Goal: Task Accomplishment & Management: Manage account settings

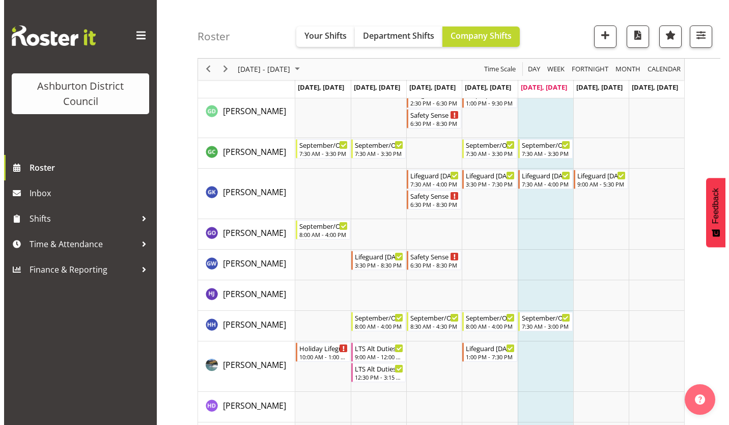
scroll to position [1070, 0]
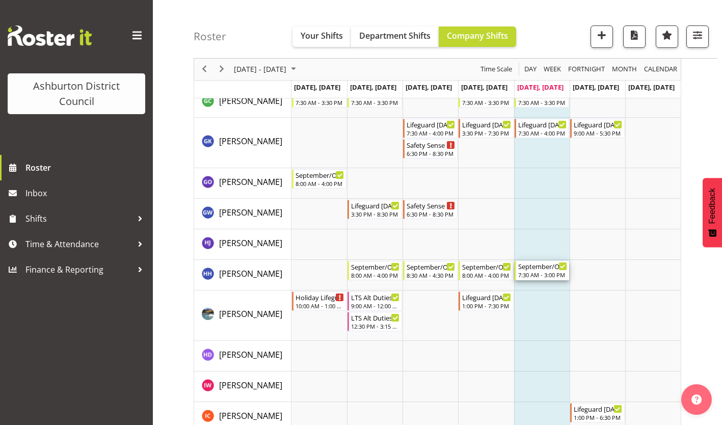
click at [543, 266] on div "September/October Holiday Programme" at bounding box center [542, 266] width 49 height 10
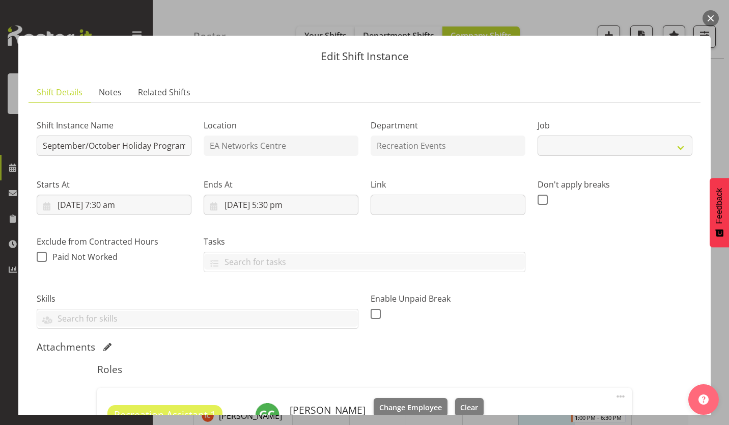
select select "4046"
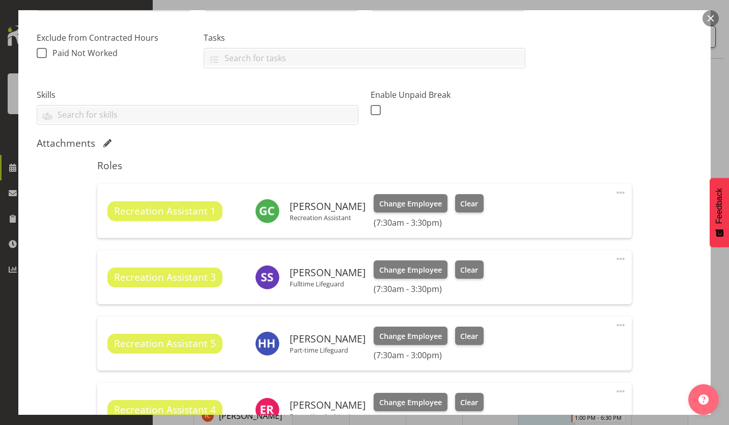
scroll to position [255, 0]
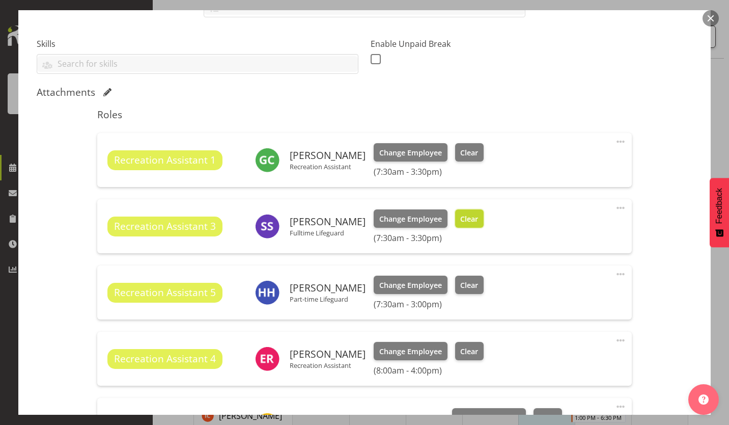
click at [469, 215] on span "Clear" at bounding box center [469, 218] width 18 height 11
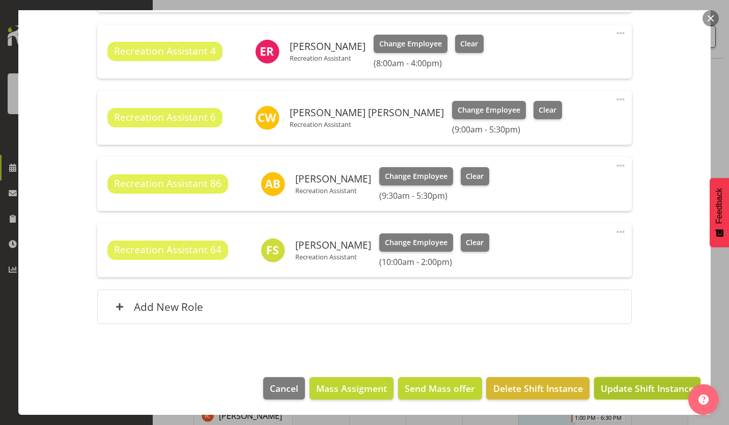
click at [629, 385] on span "Update Shift Instance" at bounding box center [647, 388] width 93 height 13
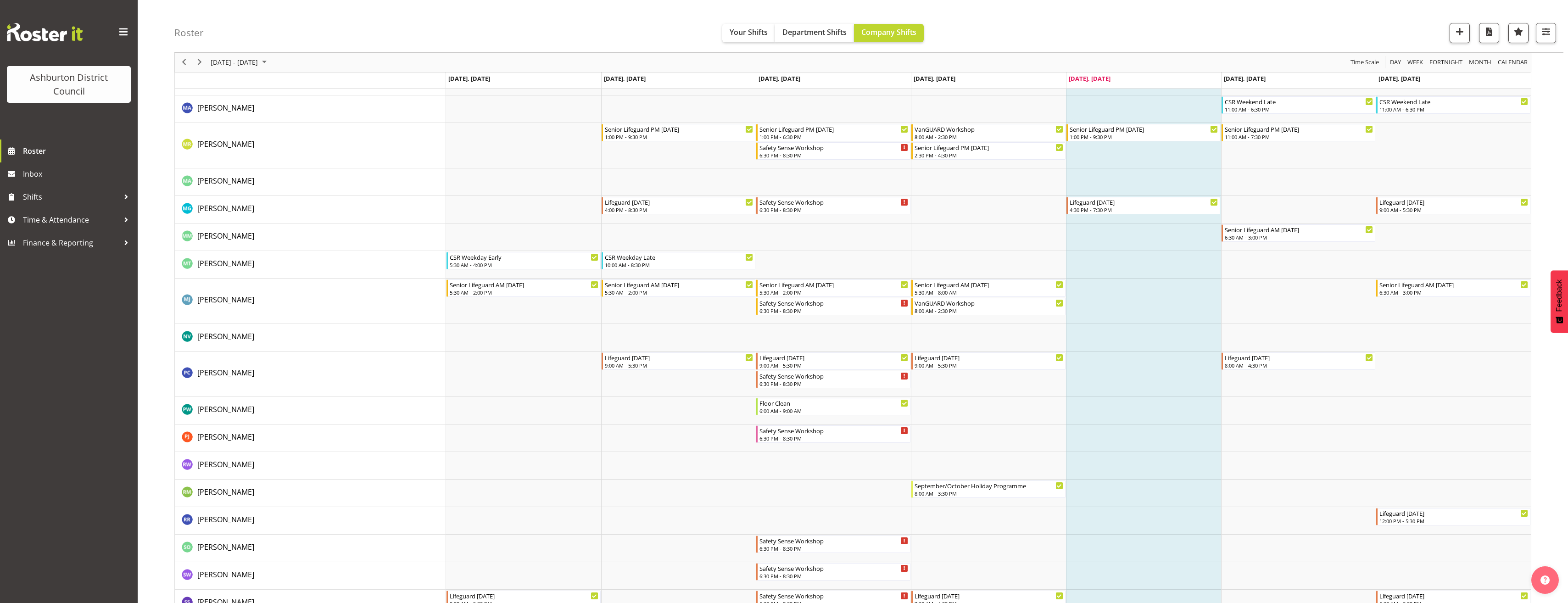
scroll to position [2051, 0]
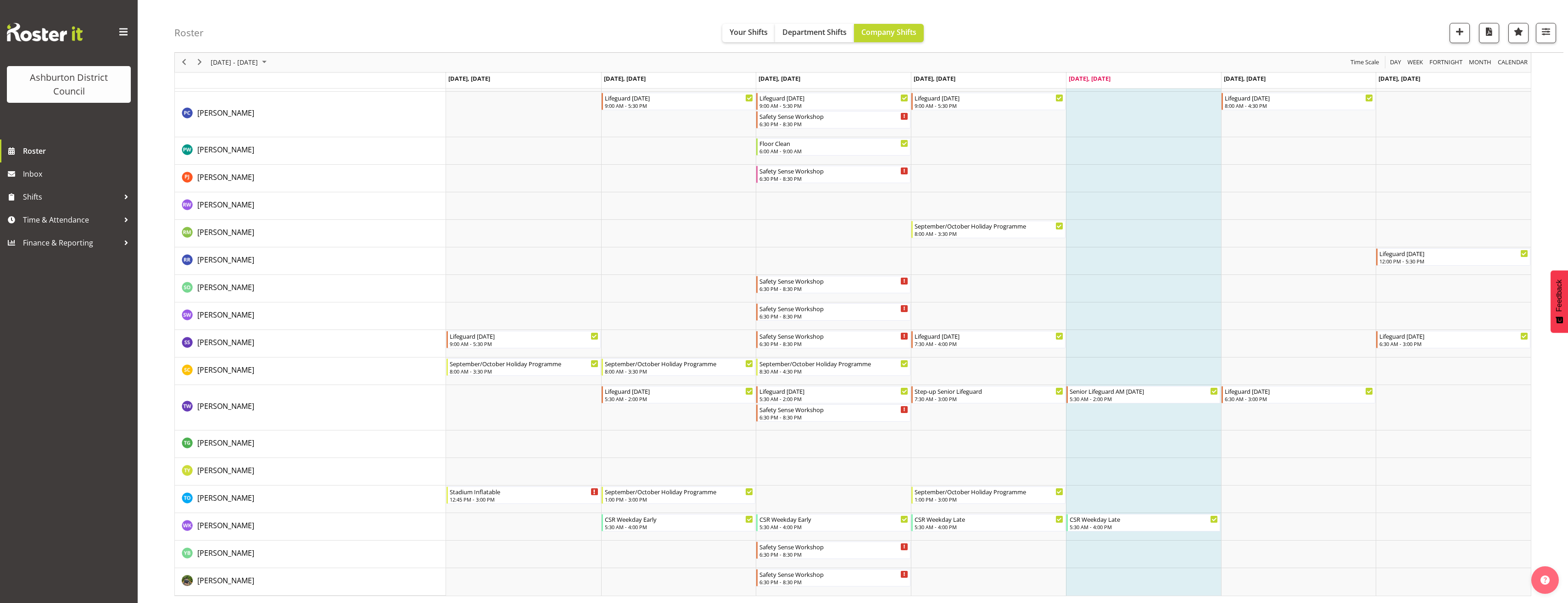
click at [650, 342] on td "Timeline Week of October 3, 2025" at bounding box center [1144, 343] width 155 height 28
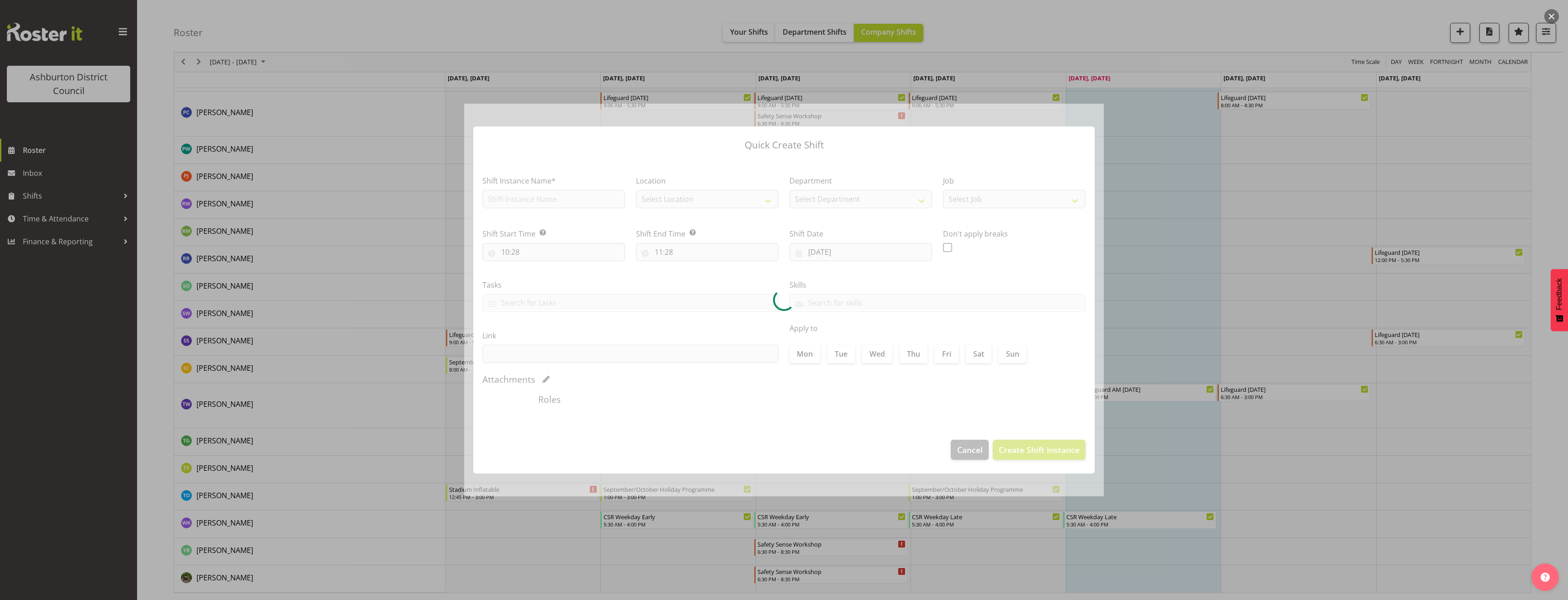
checkbox input "true"
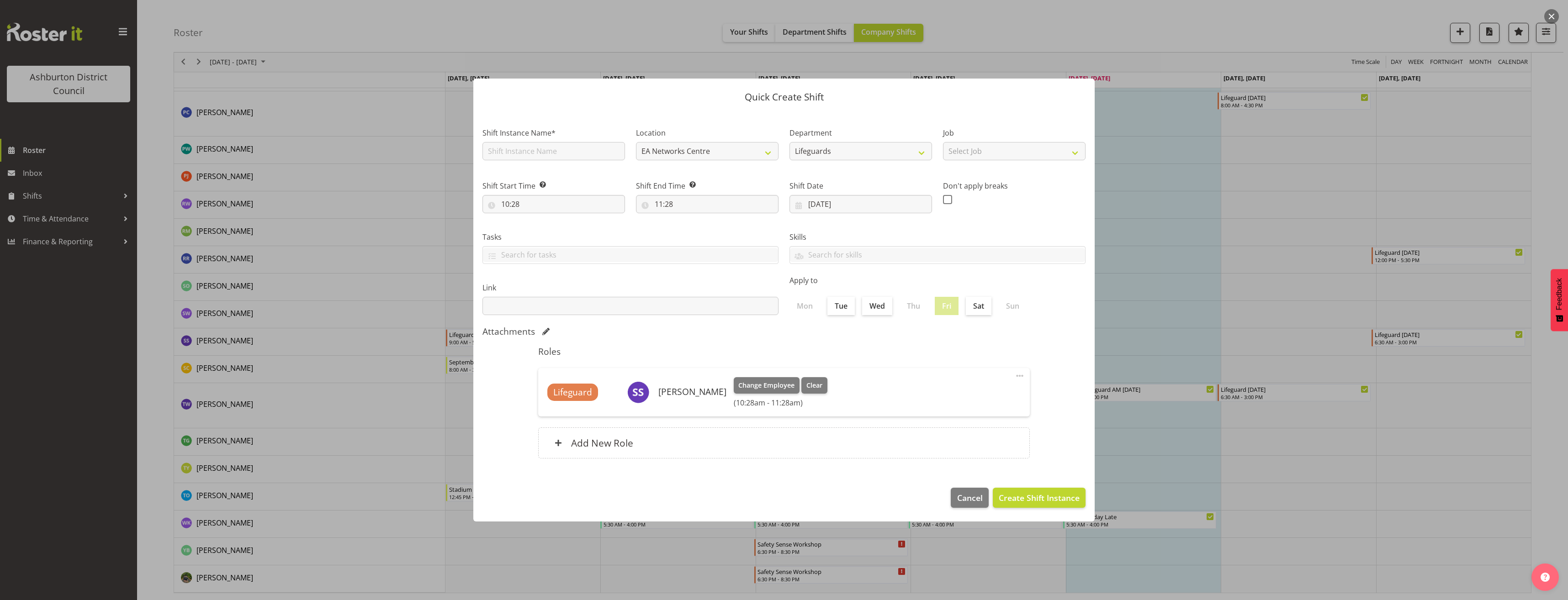
click at [647, 377] on span at bounding box center [1020, 376] width 11 height 11
click at [647, 380] on link "Edit" at bounding box center [981, 396] width 88 height 16
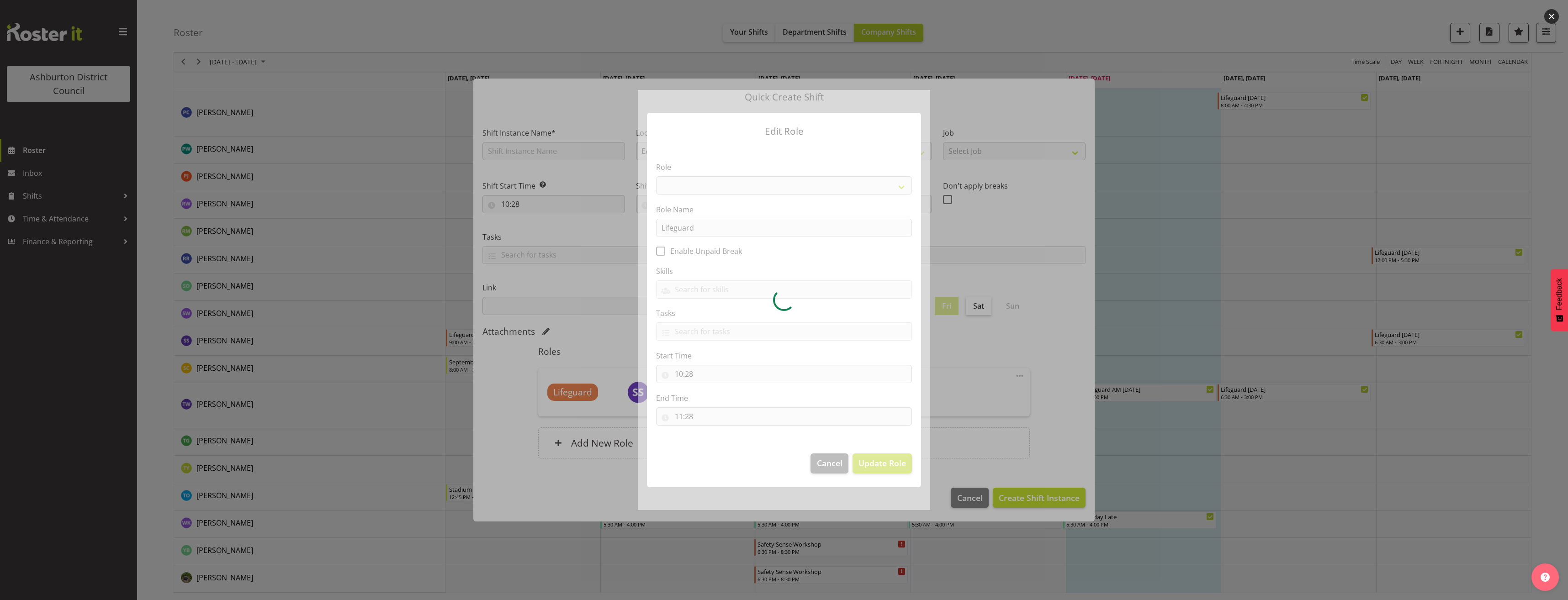
select select "64"
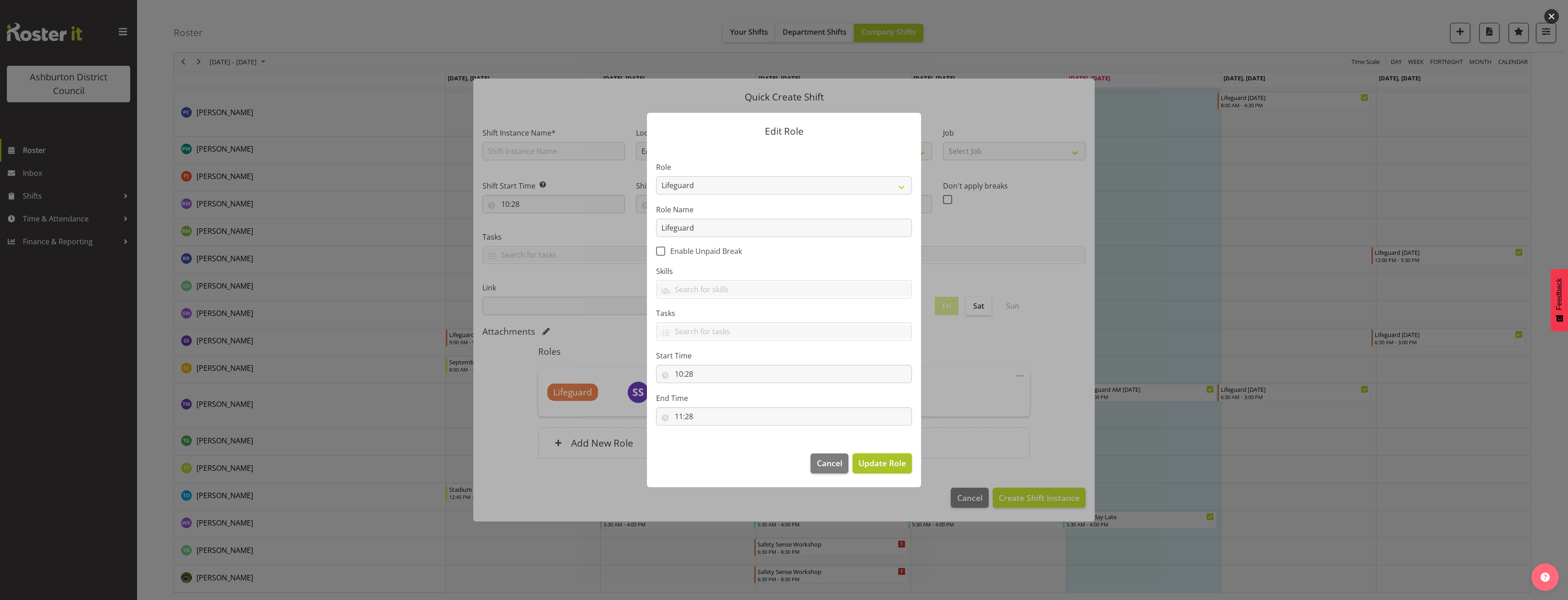
click at [647, 380] on span "Update Role" at bounding box center [882, 463] width 48 height 12
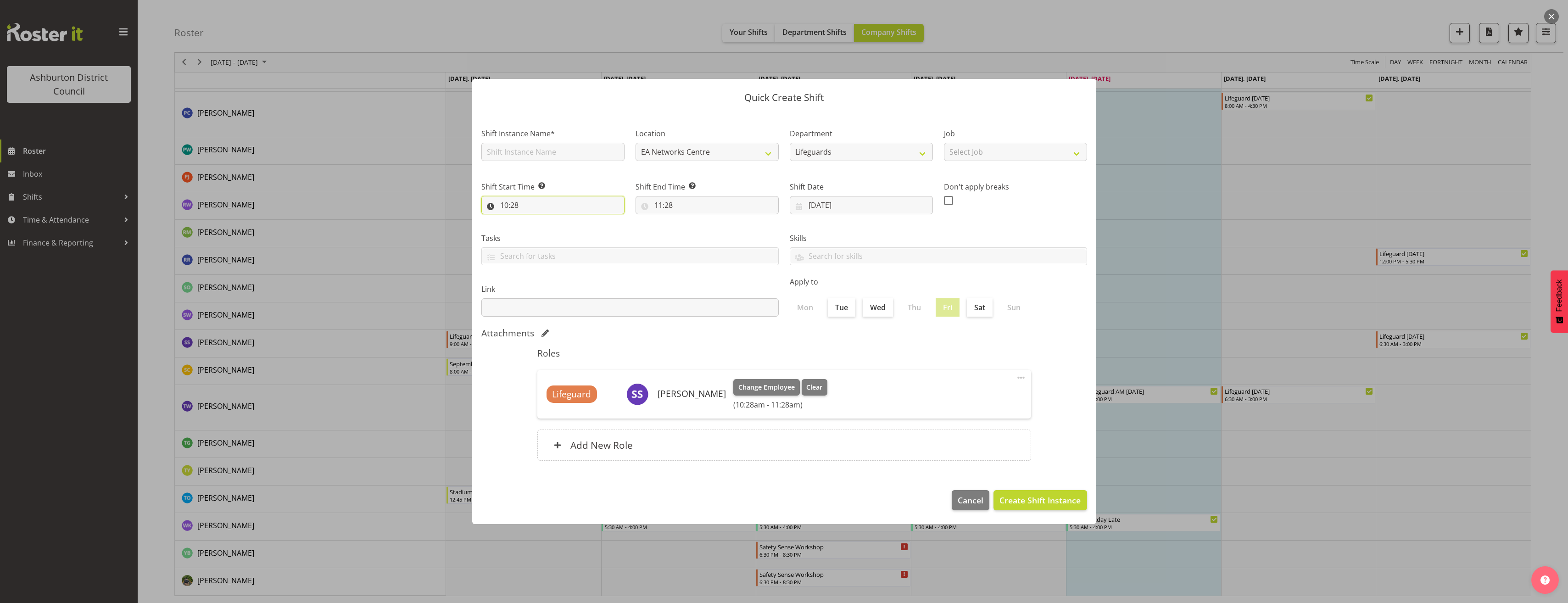
click at [530, 211] on input "10:28" at bounding box center [552, 205] width 143 height 18
click at [543, 230] on select "00 01 02 03 04 05 06 07 08 09 10 11 12 13 14 15 16 17 18 19 20 21 22 23" at bounding box center [543, 229] width 21 height 18
select select "7"
type input "07:28"
click at [567, 234] on select "00 01 02 03 04 05 06 07 08 09 10 11 12 13 14 15 16 17 18 19 20 21 22 23 24 25 2…" at bounding box center [568, 229] width 21 height 18
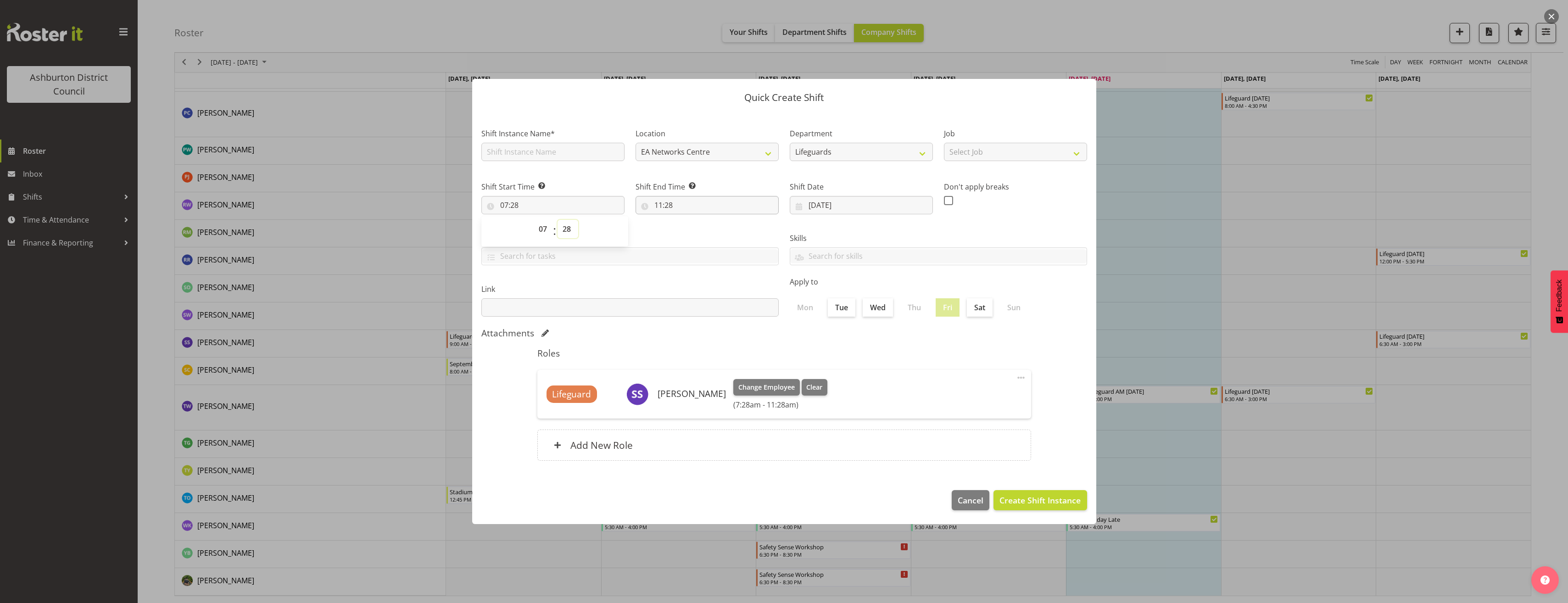
select select "30"
type input "07:30"
click at [650, 206] on input "11:28" at bounding box center [707, 205] width 143 height 18
click at [650, 230] on select "00 01 02 03 04 05 06 07 08 09 10 11 12 13 14 15 16 17 18 19 20 21 22 23" at bounding box center [698, 229] width 21 height 18
select select "10"
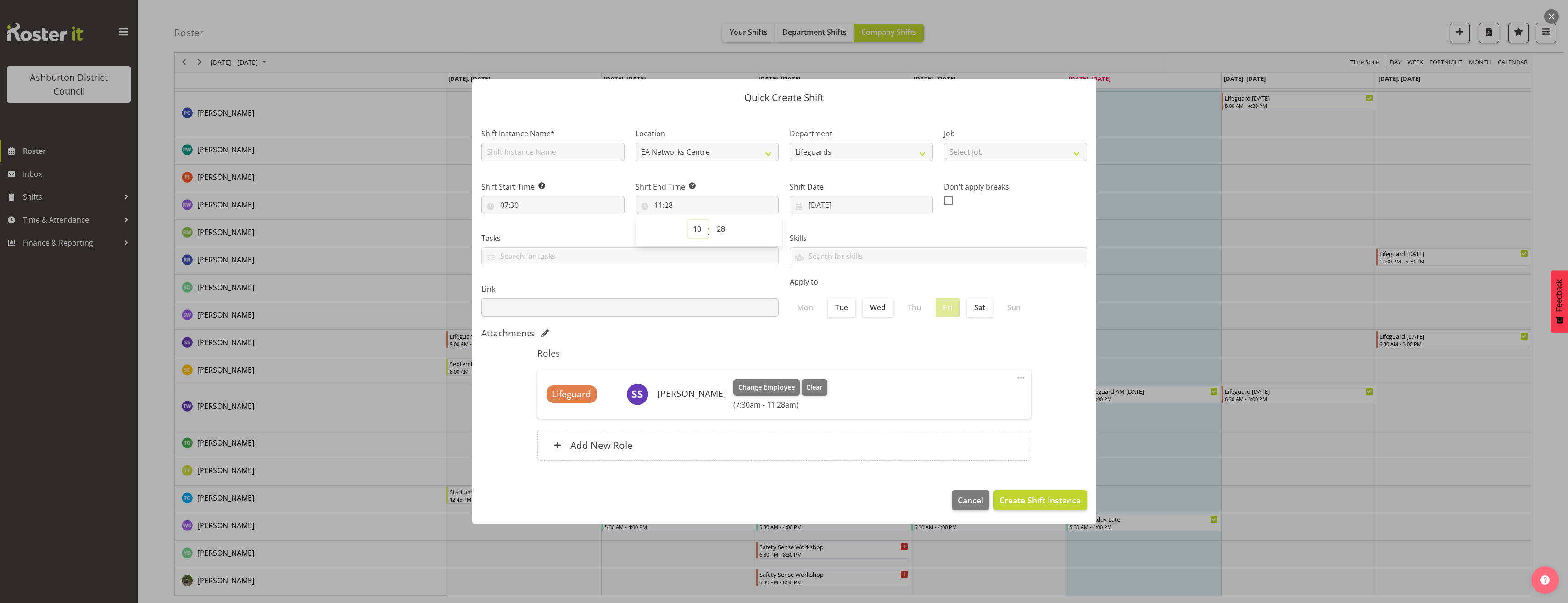
click at [650, 220] on select "00 01 02 03 04 05 06 07 08 09 10 11 12 13 14 15 16 17 18 19 20 21 22 23" at bounding box center [698, 229] width 21 height 18
type input "10:28"
click at [650, 230] on select "00 01 02 03 04 05 06 07 08 09 10 11 12 13 14 15 16 17 18 19 20 21 22 23 24 25 2…" at bounding box center [722, 229] width 21 height 18
select select "0"
click at [650, 220] on select "00 01 02 03 04 05 06 07 08 09 10 11 12 13 14 15 16 17 18 19 20 21 22 23 24 25 2…" at bounding box center [722, 229] width 21 height 18
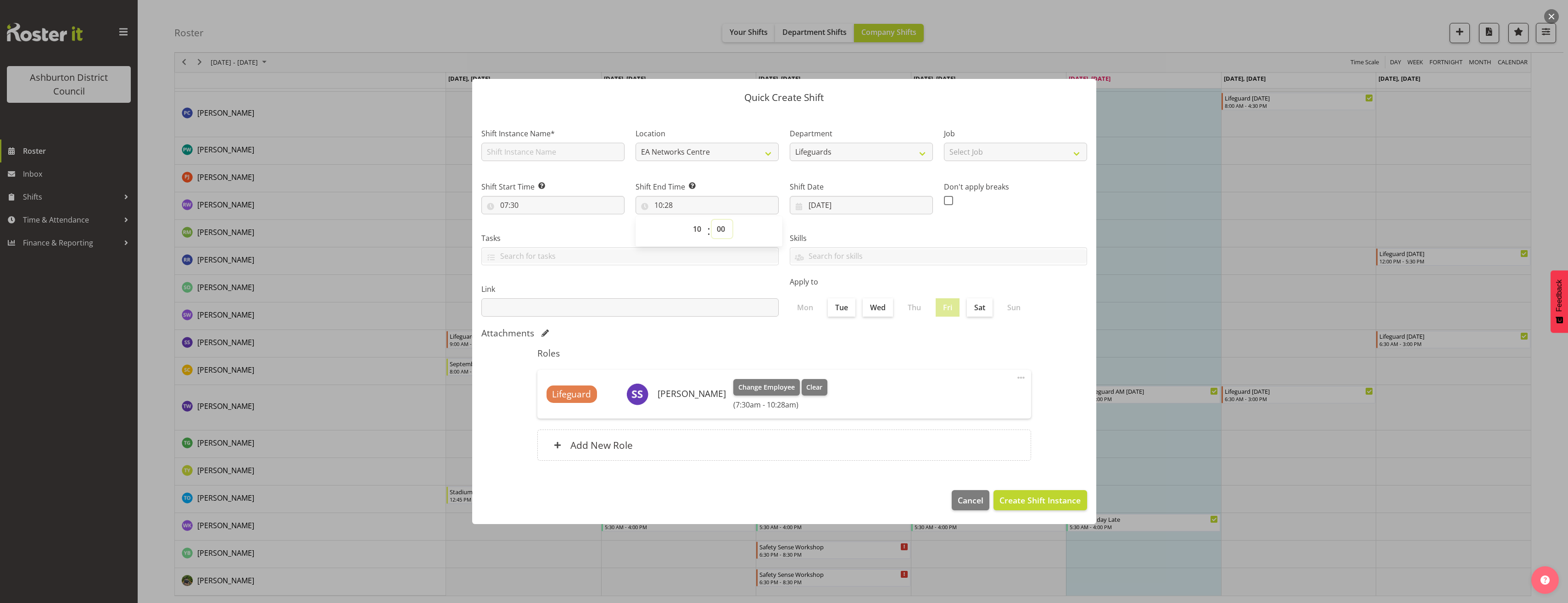
type input "10:00"
click at [650, 215] on div "Don't apply breaks" at bounding box center [1016, 194] width 154 height 51
click at [576, 152] on input "text" at bounding box center [552, 151] width 143 height 18
type input "Friday Lifeguard"
click at [650, 154] on select "Select Job Casual HDA - CSR HDA - EA Lifeguarding LTS- Alt Duties Ordinary Time…" at bounding box center [1016, 151] width 143 height 18
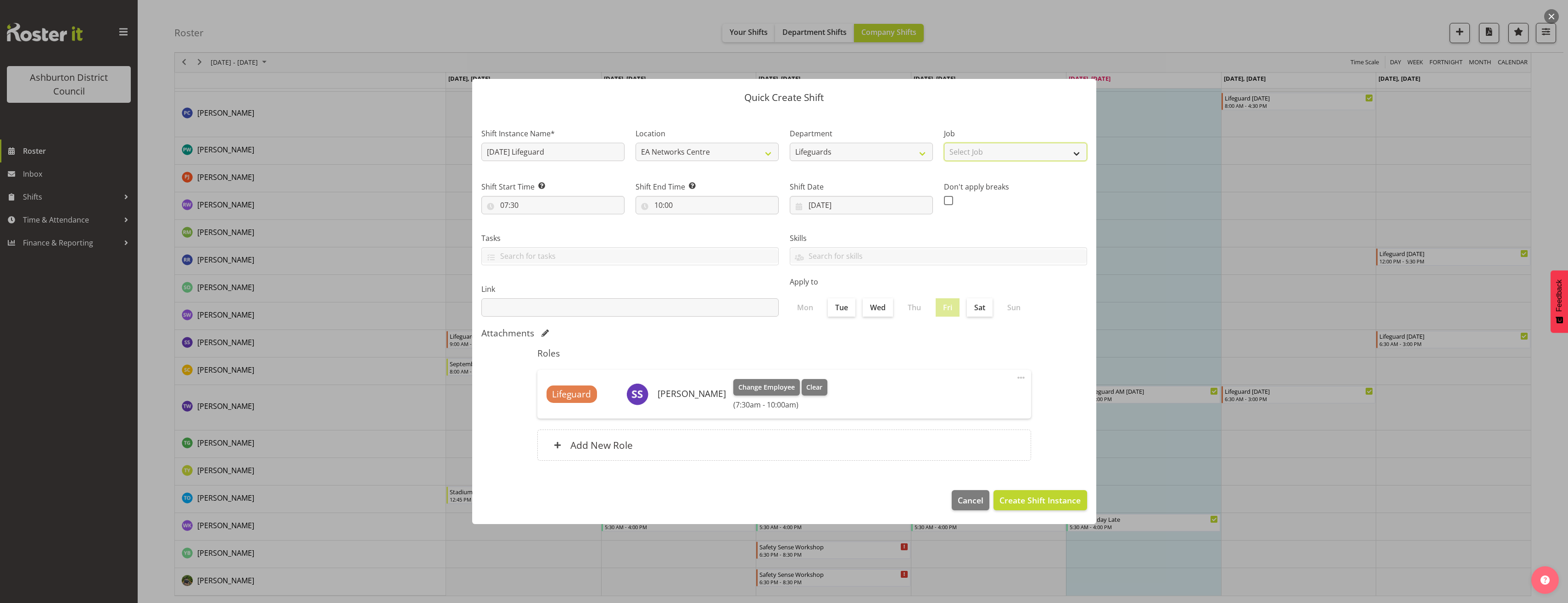
select select "38"
click at [650, 142] on select "Select Job Casual HDA - CSR HDA - EA Lifeguarding LTS- Alt Duties Ordinary Time…" at bounding box center [1016, 151] width 143 height 18
click at [650, 382] on span "Create Shift Instance" at bounding box center [1040, 500] width 81 height 12
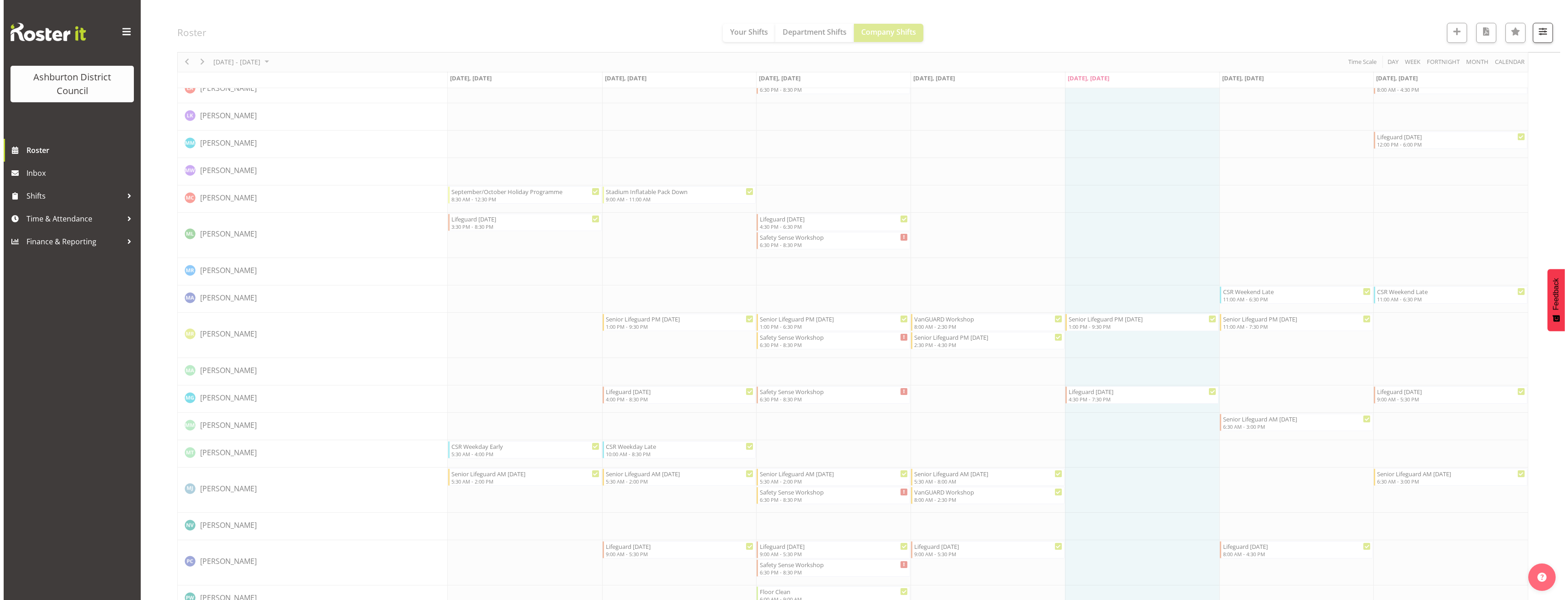
scroll to position [1987, 0]
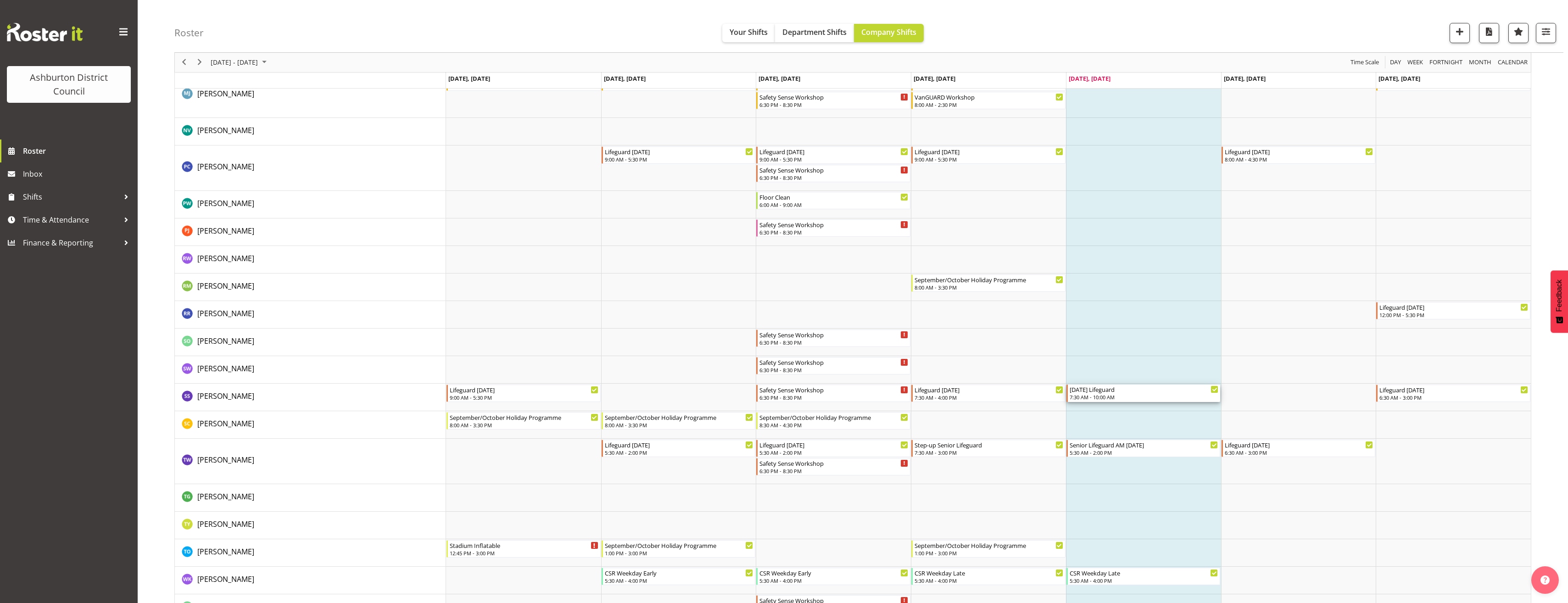
click at [650, 382] on div "7:30 AM - 10:00 AM" at bounding box center [1144, 397] width 150 height 7
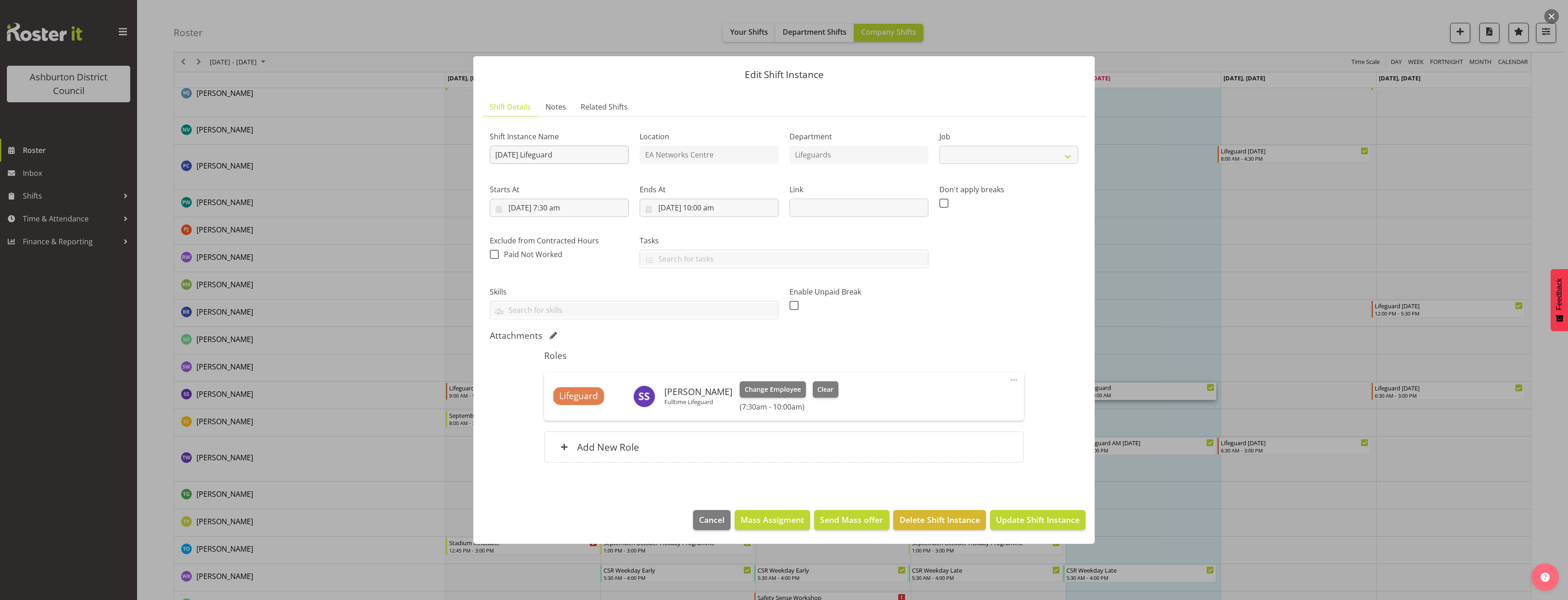
select select "38"
drag, startPoint x: 562, startPoint y: 155, endPoint x: 422, endPoint y: 156, distance: 140.0
click at [422, 156] on div "Edit Shift Instance Shift Details Notes Related Shifts Shift Instance Name Frid…" at bounding box center [784, 300] width 1568 height 600
type input "Lifeguard [DATE]"
click at [647, 380] on span "Update Shift Instance" at bounding box center [1037, 519] width 83 height 12
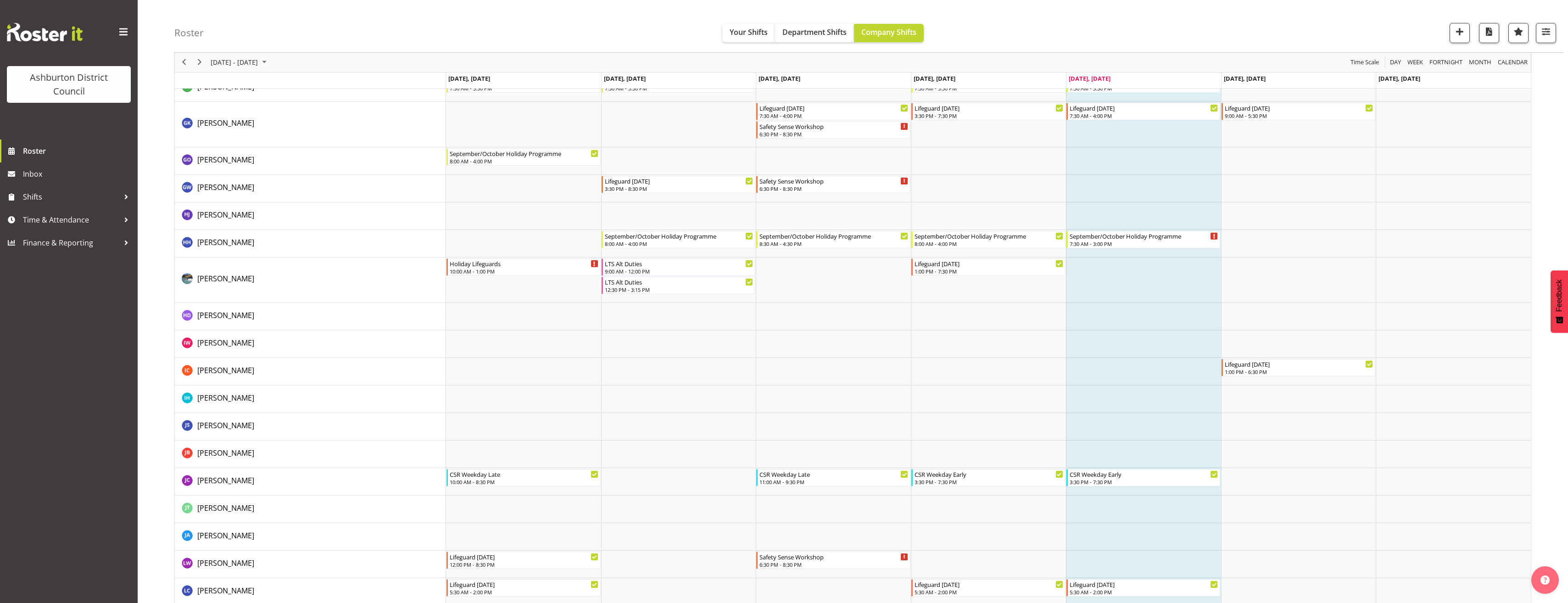
scroll to position [941, 0]
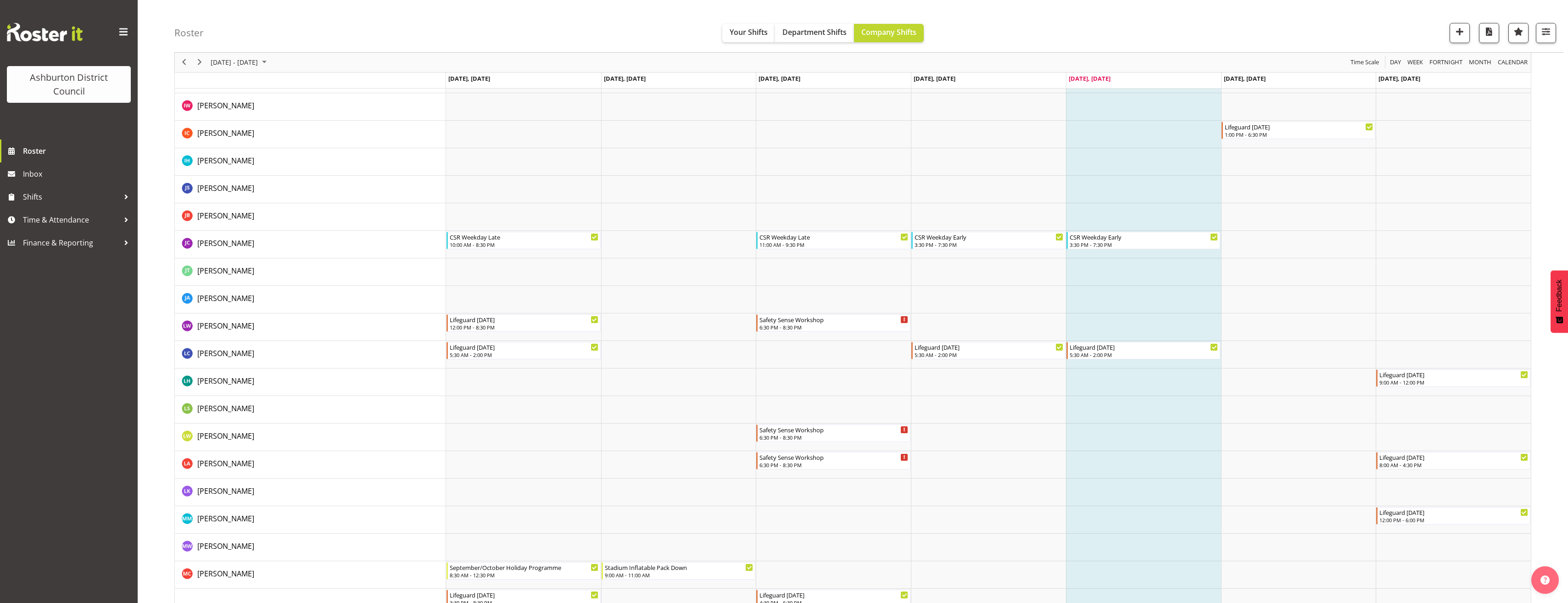
scroll to position [1040, 0]
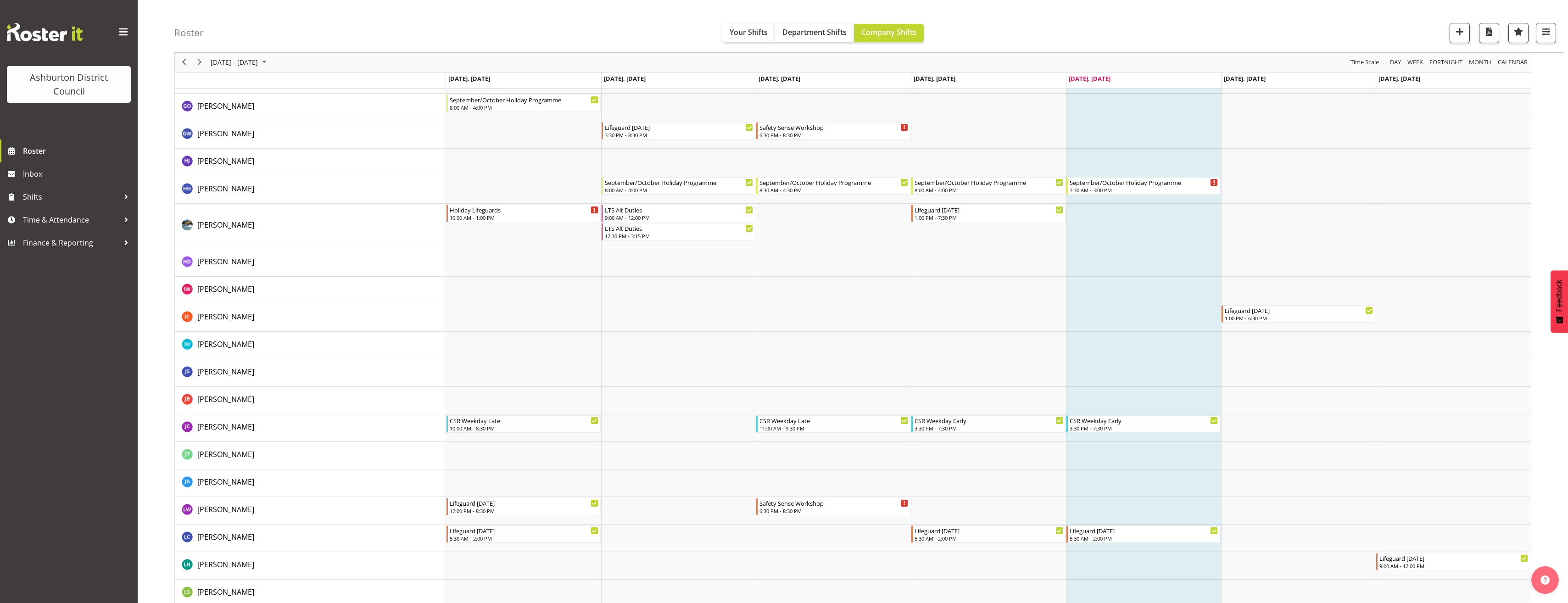
click at [163, 400] on div "Roster Your Shifts Department Shifts Company Shifts 1 Locations Clear Art Galle…" at bounding box center [853, 298] width 1431 height 2629
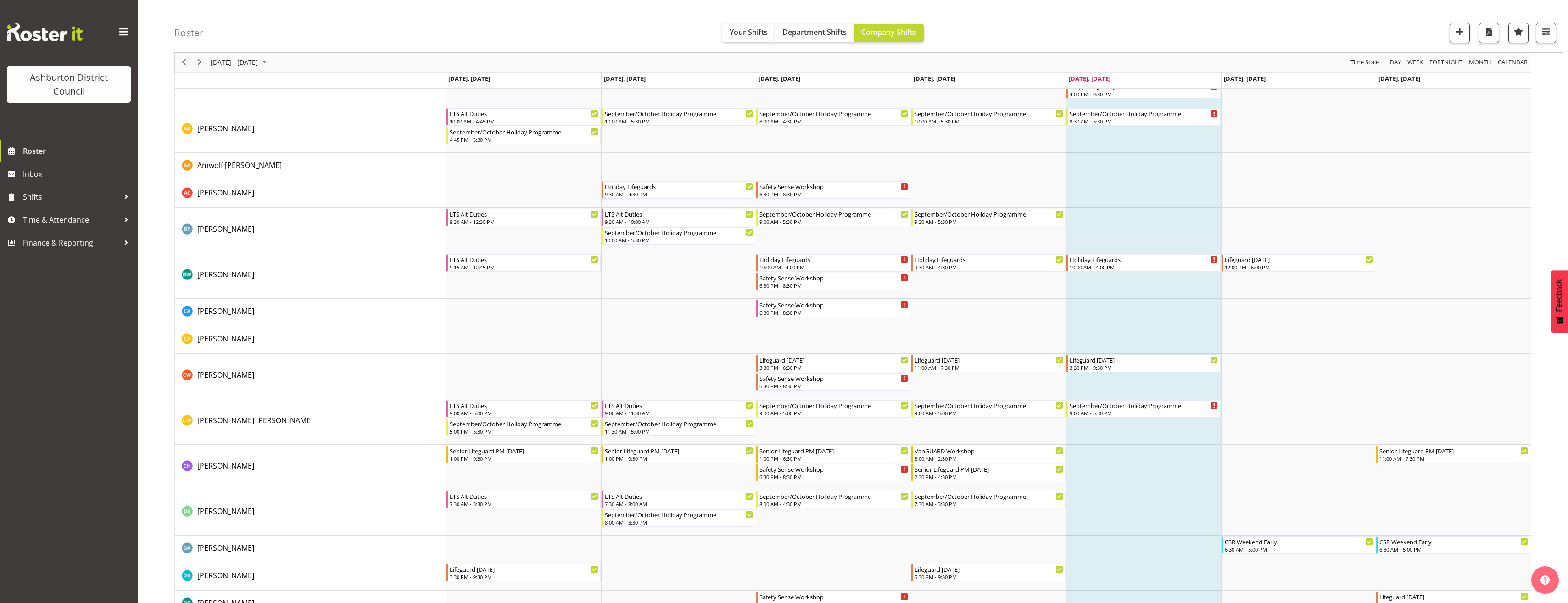
scroll to position [489, 0]
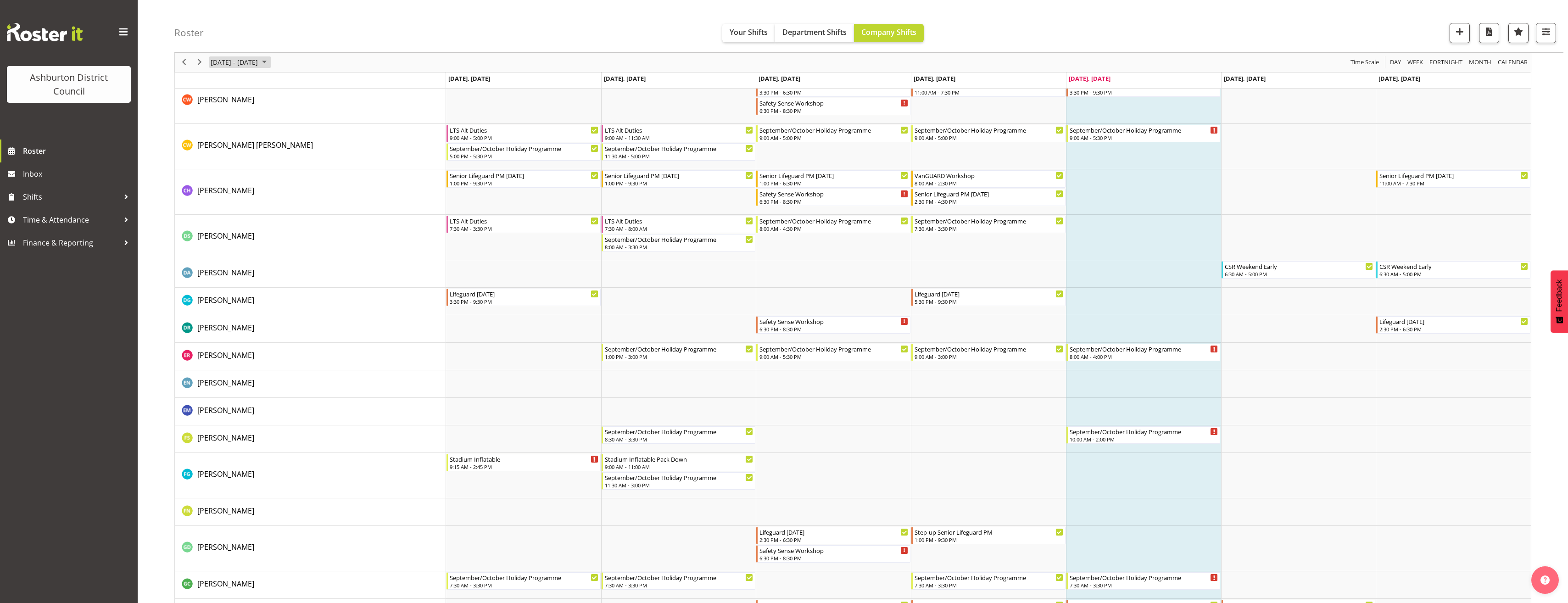
click at [259, 64] on span "[DATE] - [DATE]" at bounding box center [234, 62] width 50 height 12
click at [300, 200] on button "[DATE]" at bounding box center [299, 198] width 32 height 13
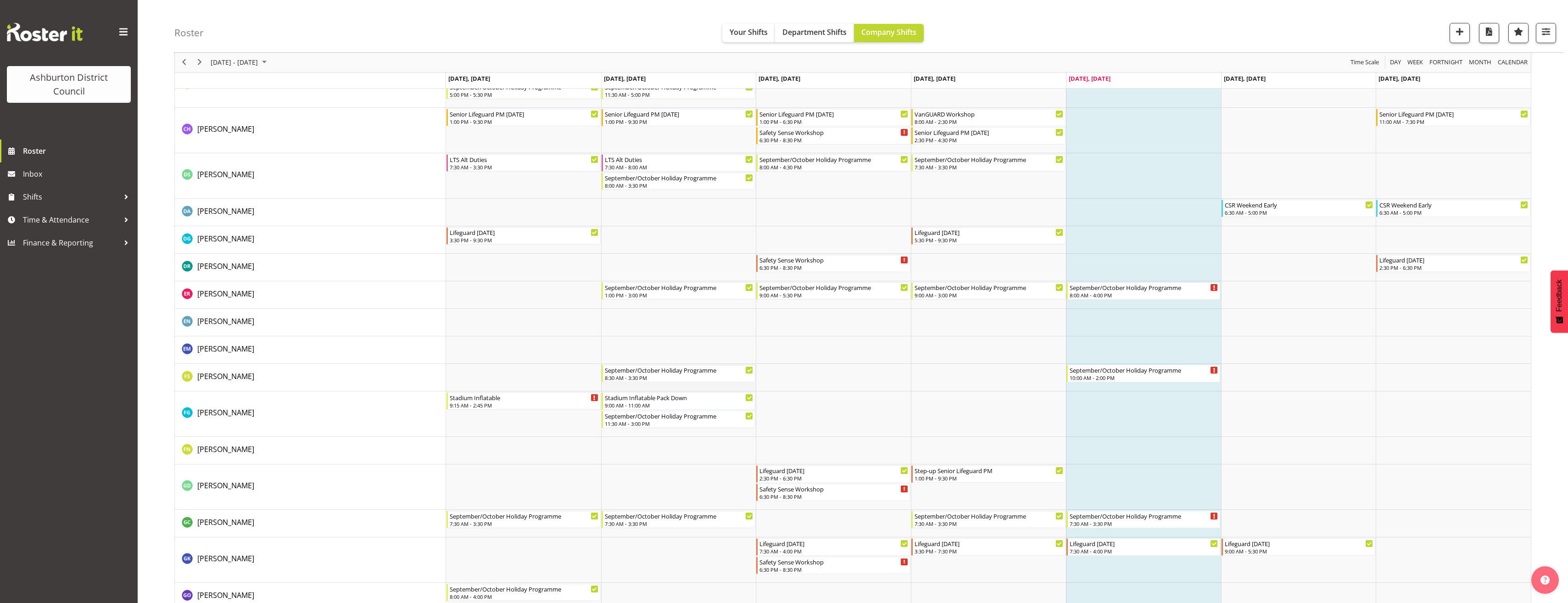
scroll to position [643, 0]
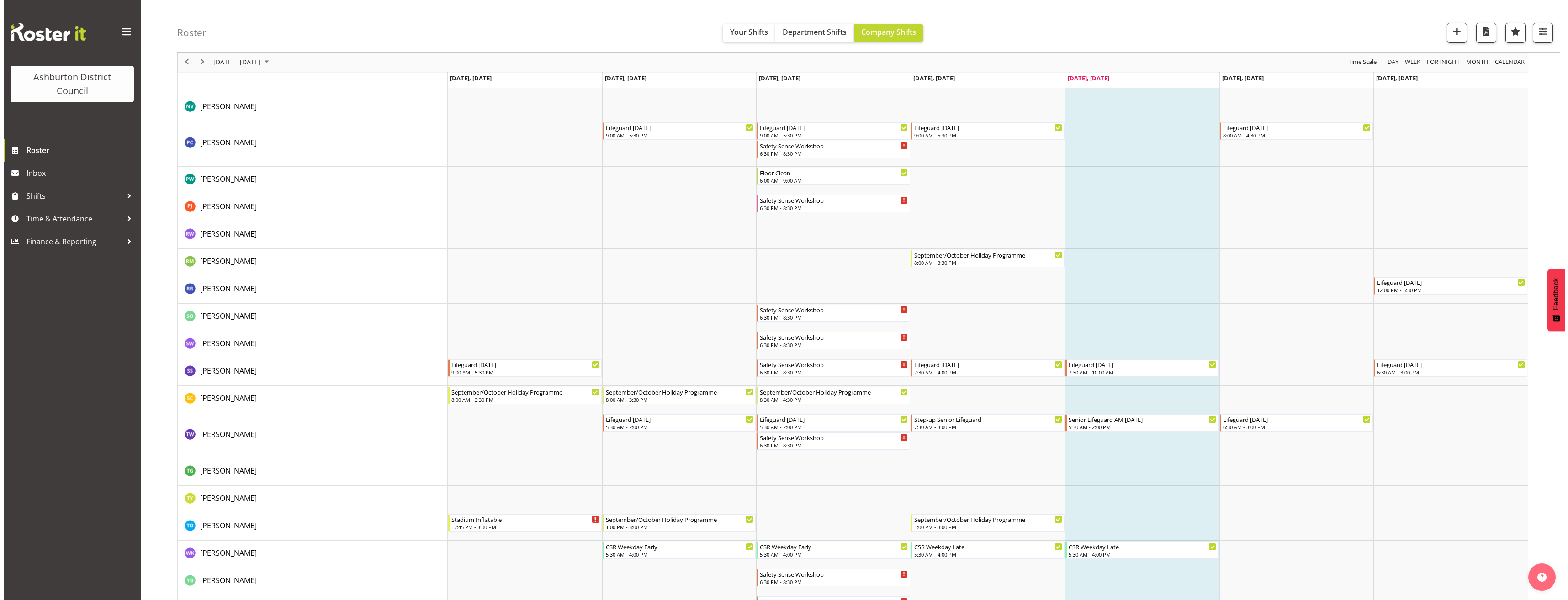
scroll to position [2040, 0]
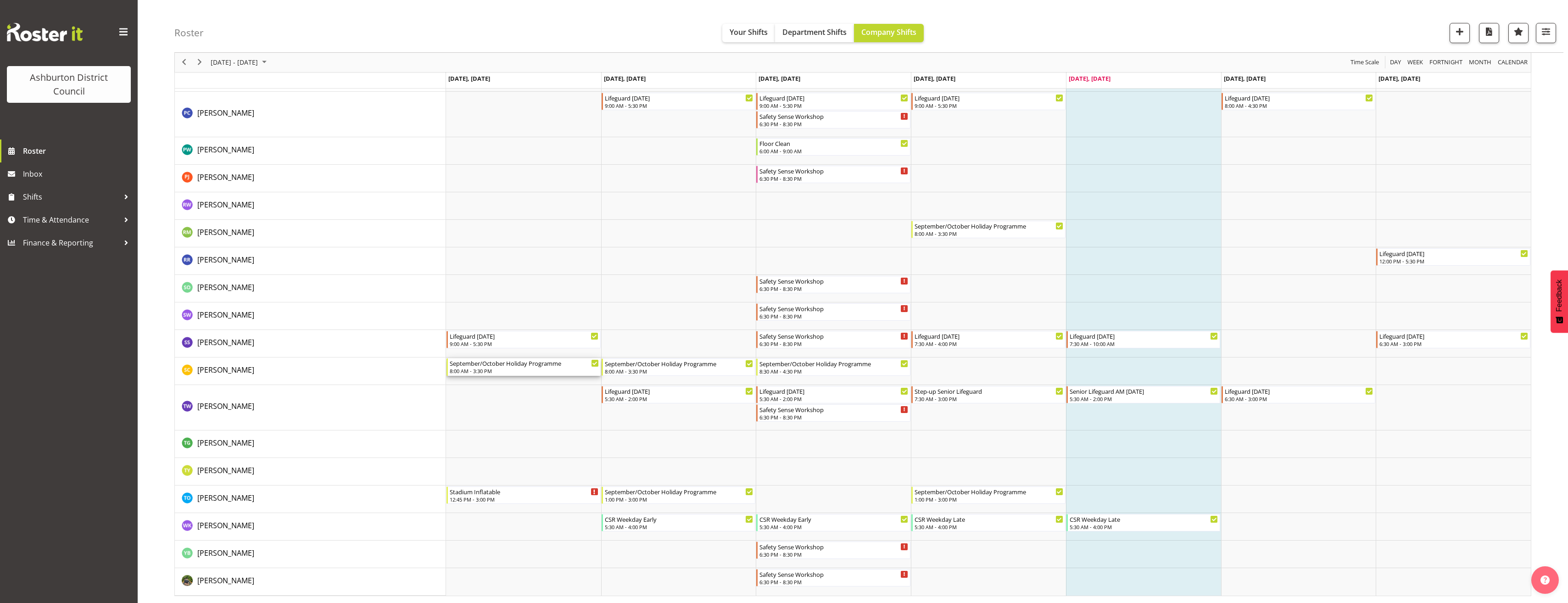
click at [484, 361] on div "September/October Holiday Programme" at bounding box center [524, 363] width 150 height 9
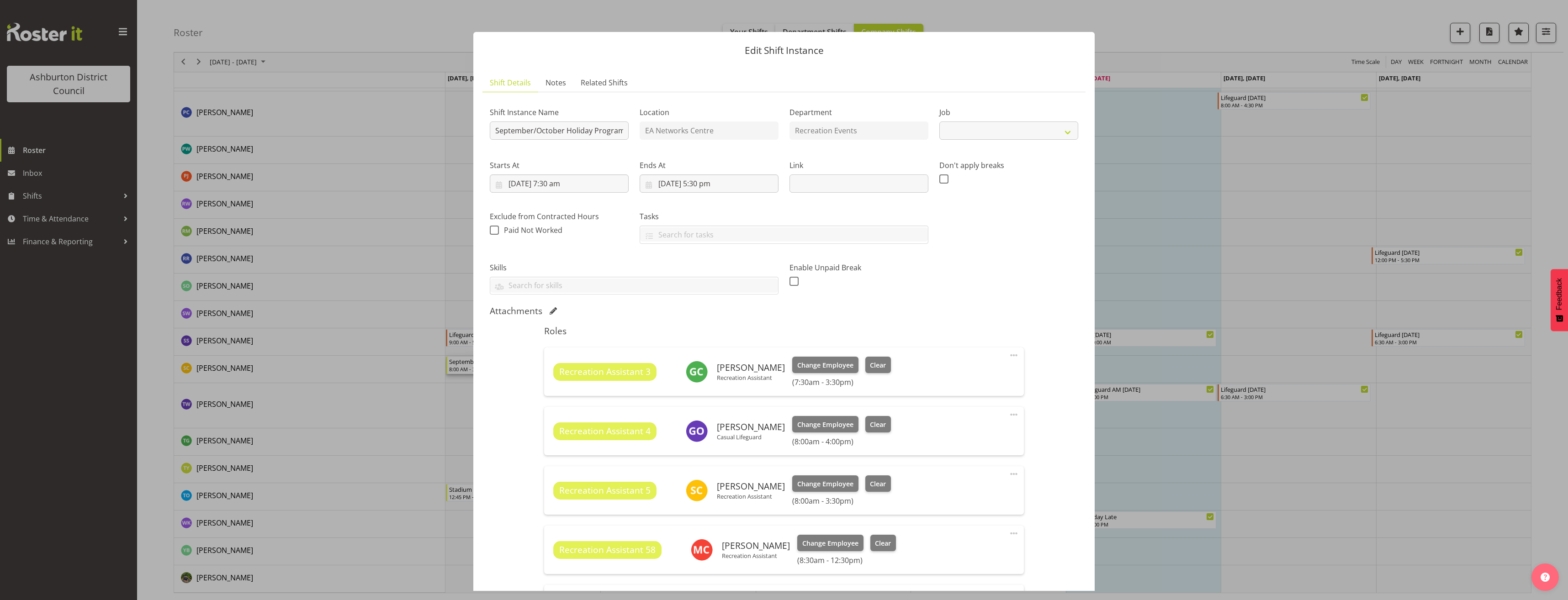
select select "4046"
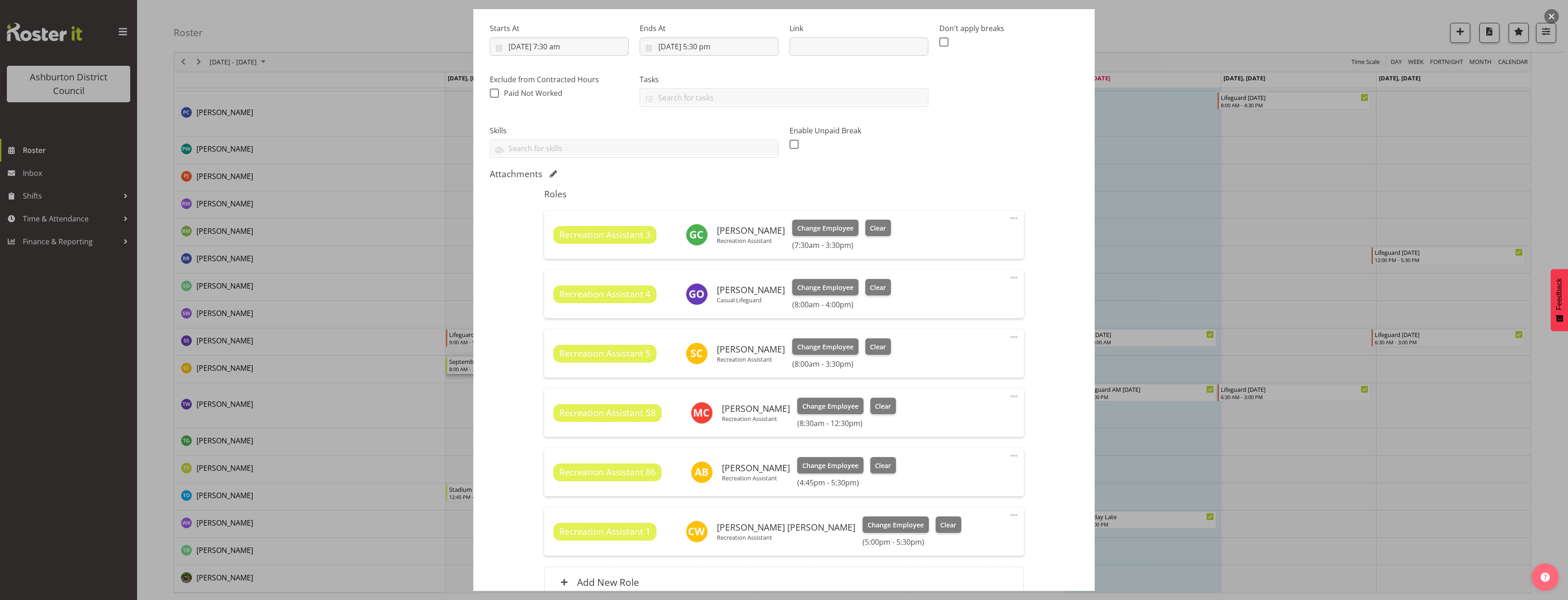
scroll to position [183, 0]
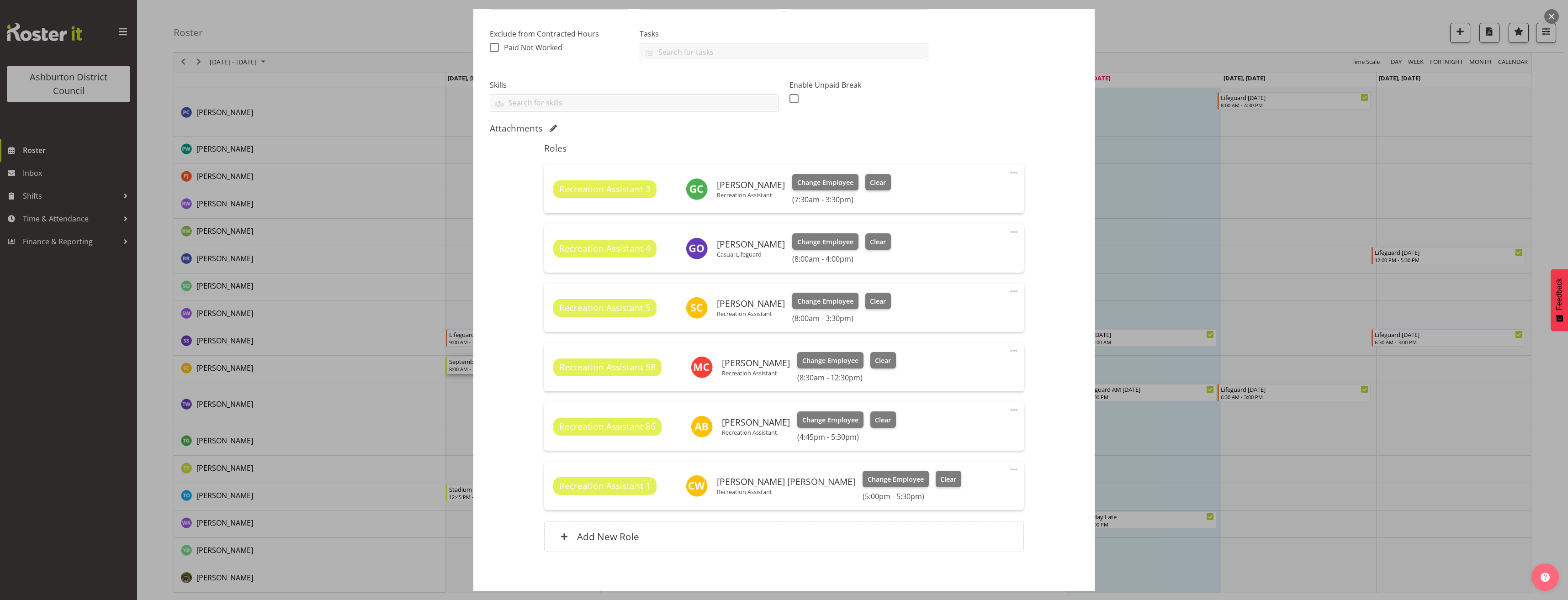
click at [411, 370] on div at bounding box center [784, 300] width 1568 height 600
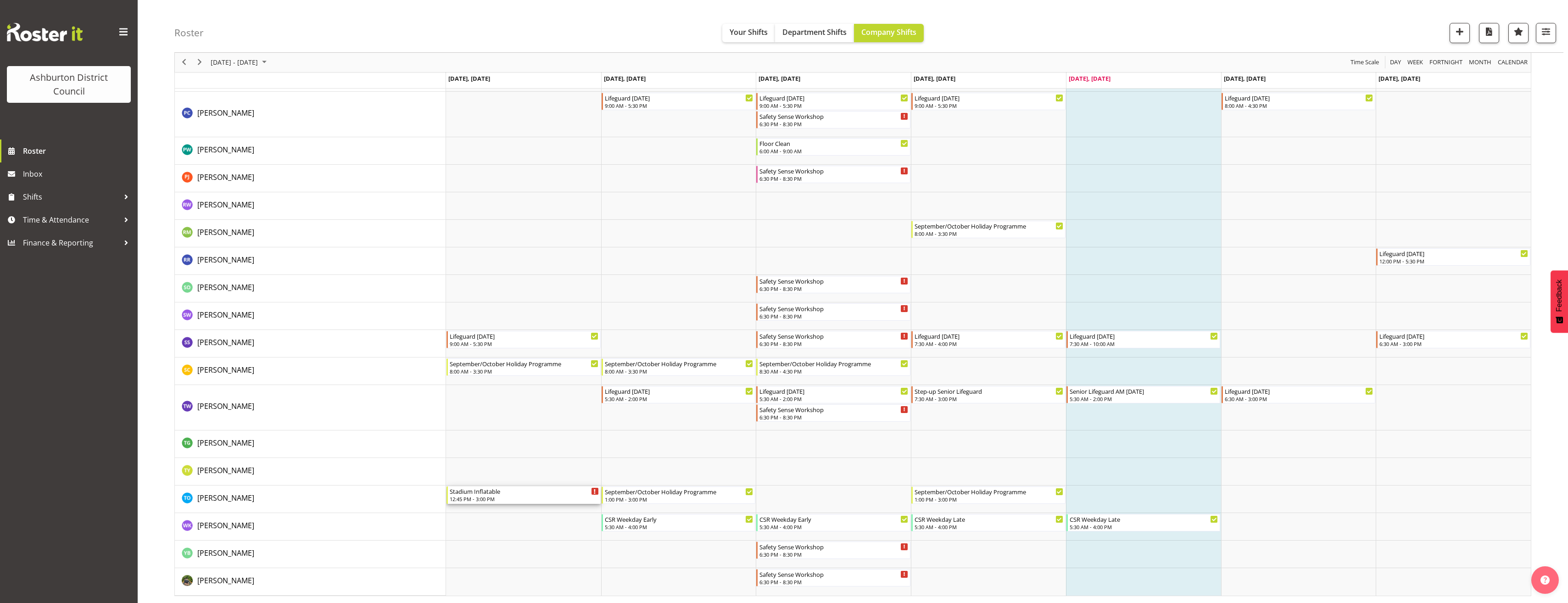
click at [481, 493] on div "Stadium Inflatable" at bounding box center [524, 491] width 150 height 9
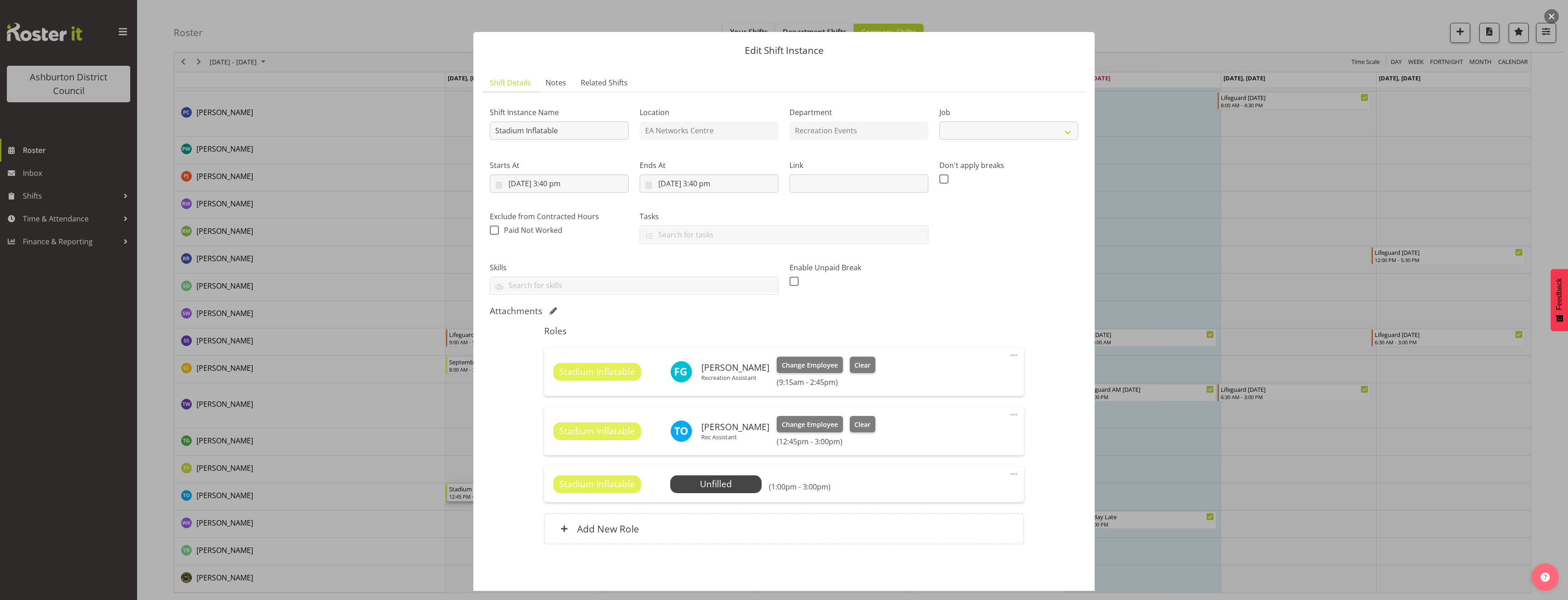
select select "4046"
click at [389, 399] on div at bounding box center [784, 300] width 1568 height 600
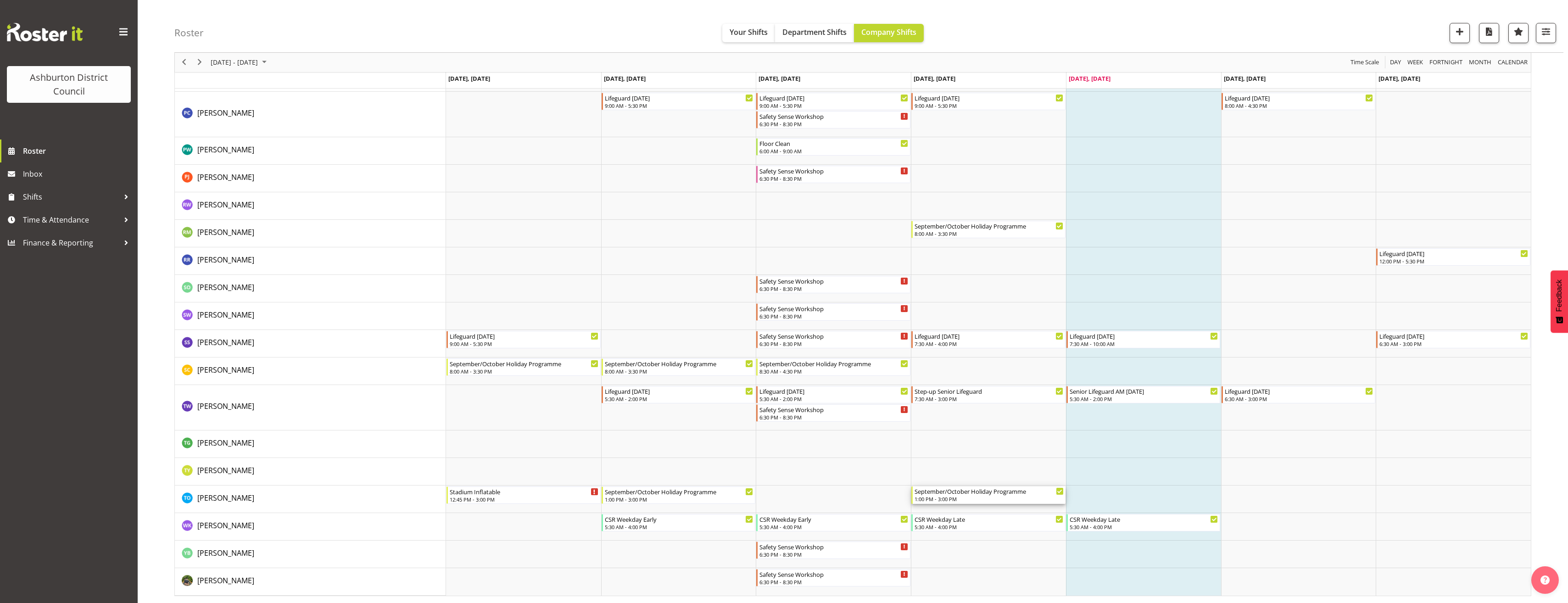
click at [940, 492] on div "September/October Holiday Programme" at bounding box center [989, 491] width 150 height 9
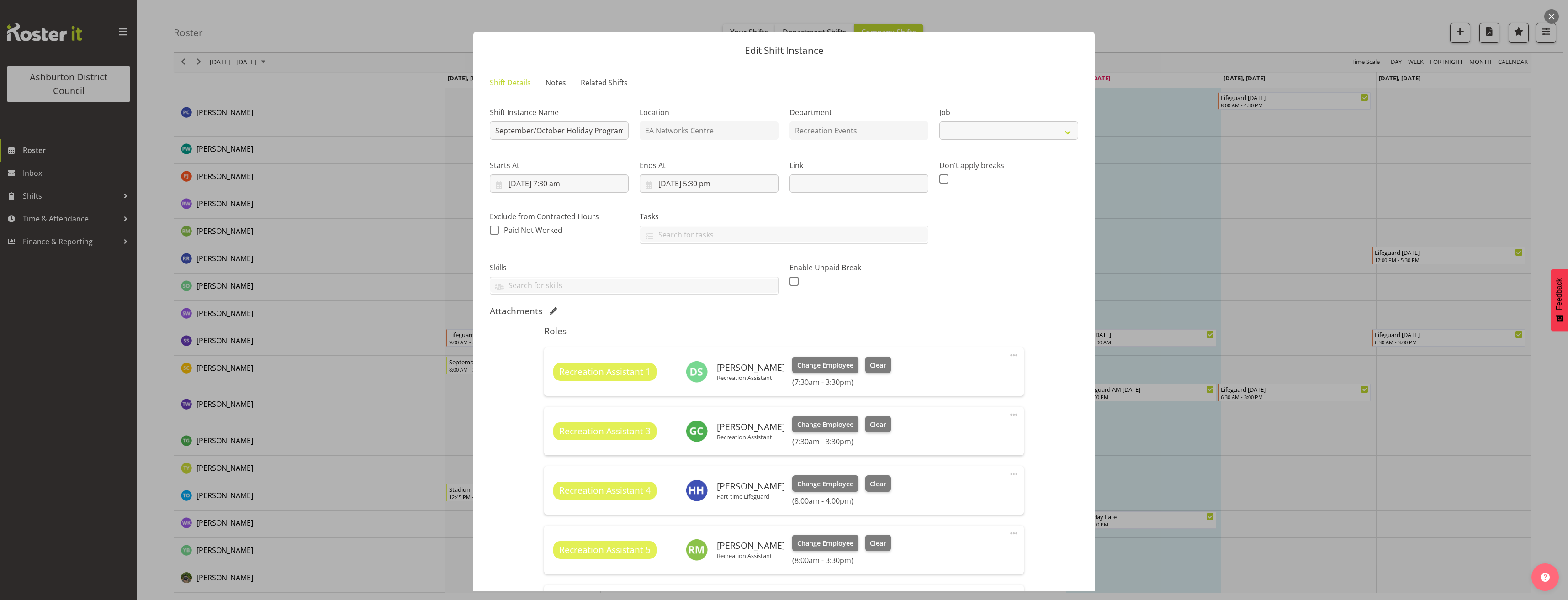
select select "4046"
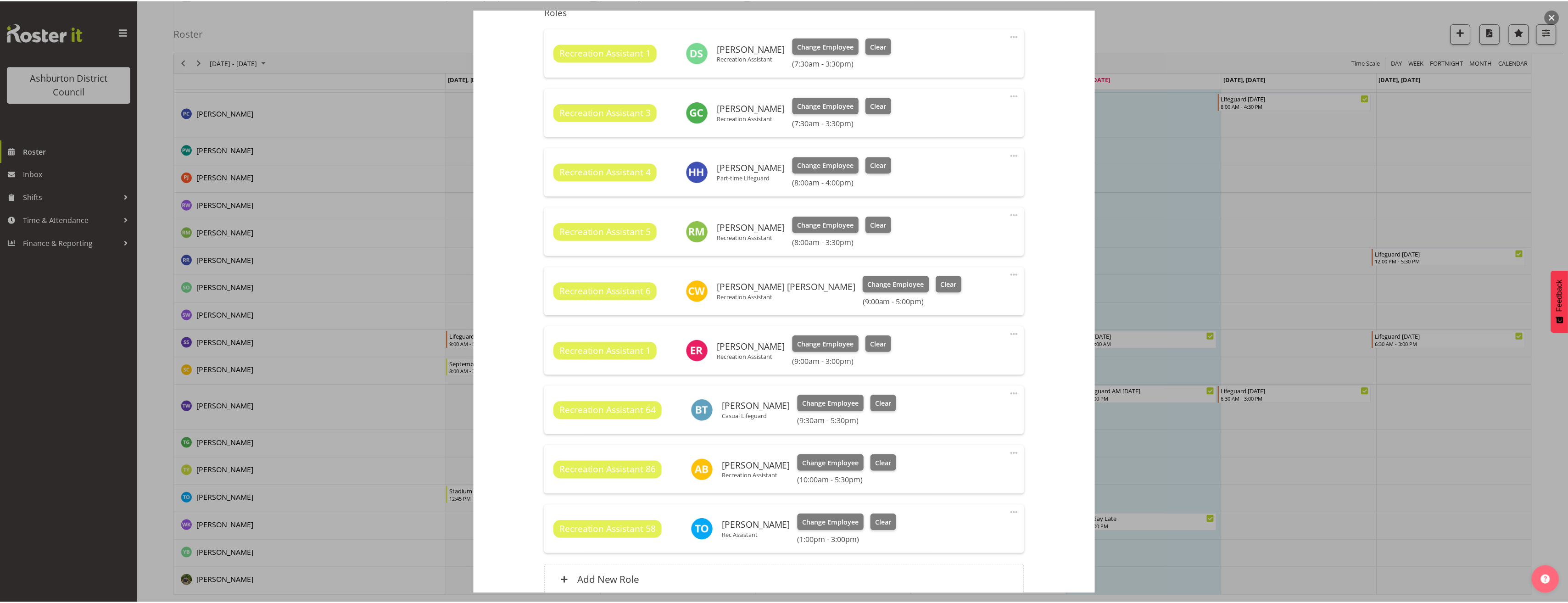
scroll to position [367, 0]
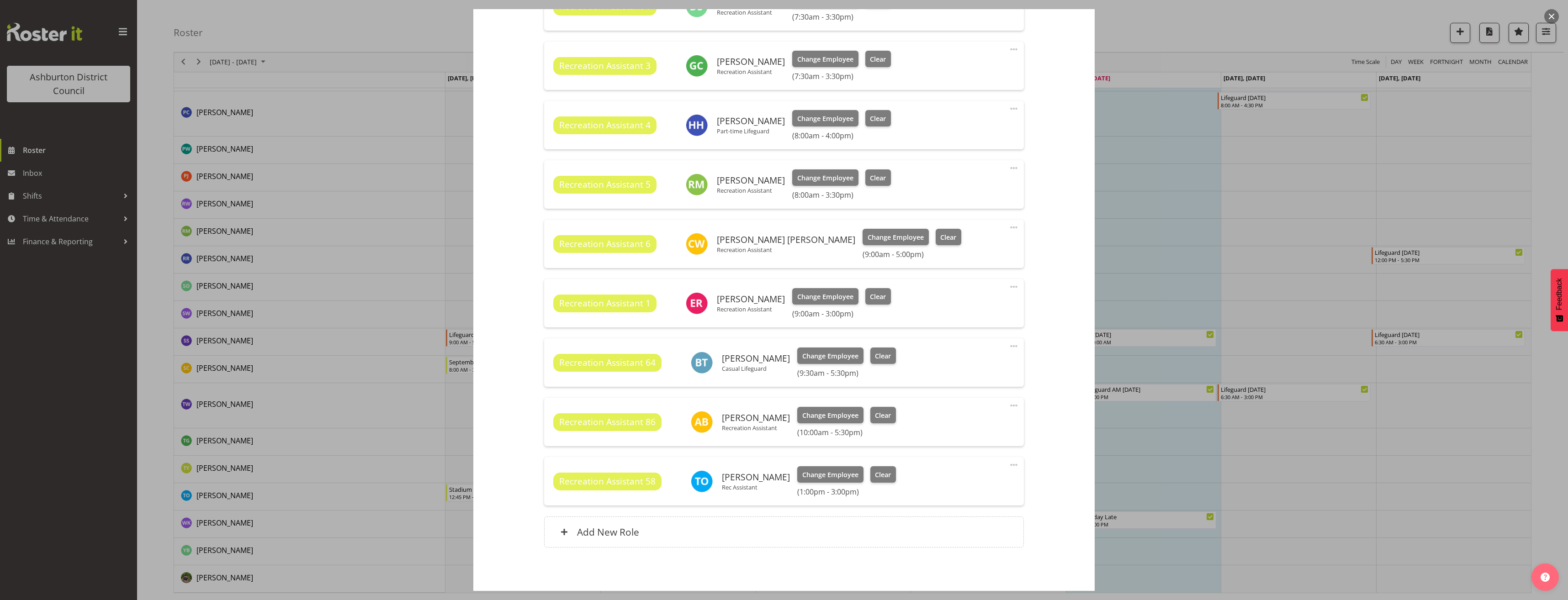
click at [1269, 381] on div at bounding box center [784, 300] width 1568 height 600
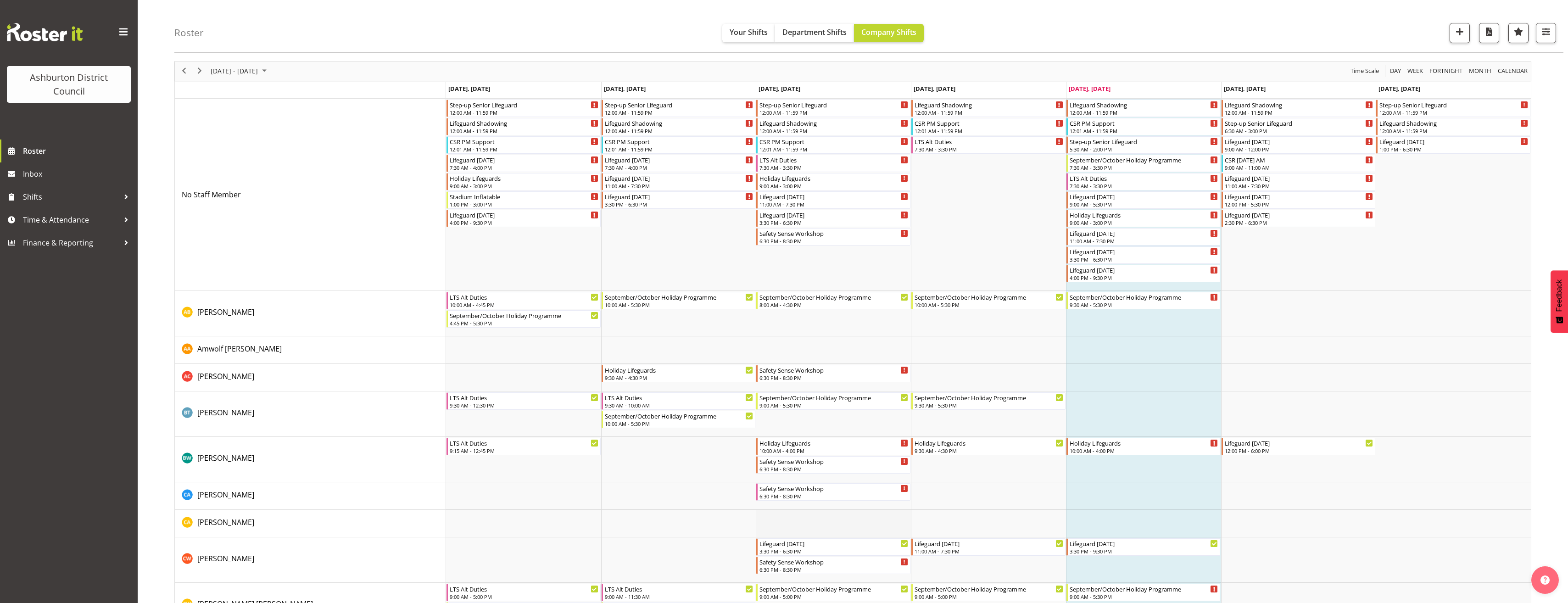
scroll to position [0, 0]
